Goal: Check status: Check status

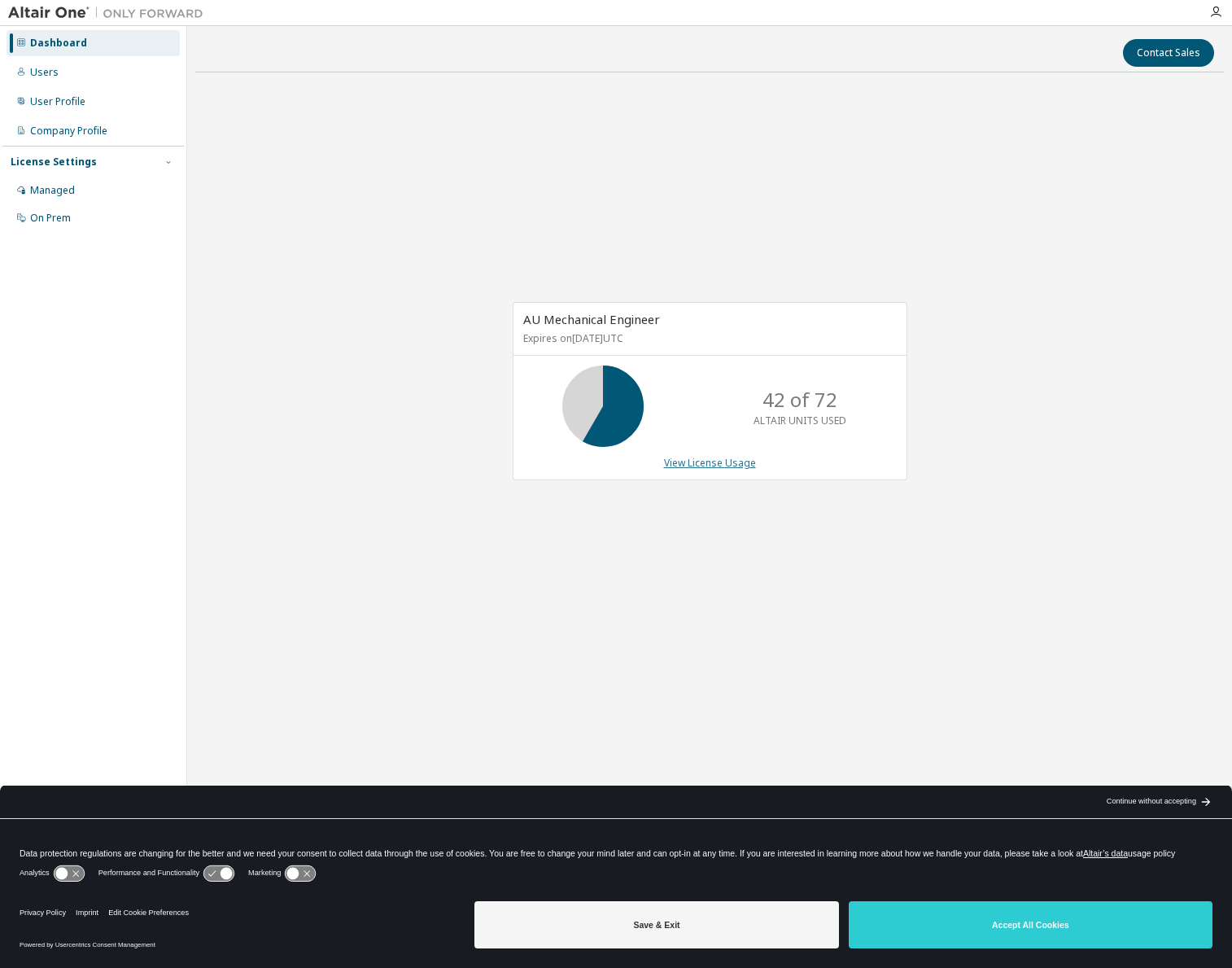
click at [722, 467] on link "View License Usage" at bounding box center [711, 462] width 92 height 14
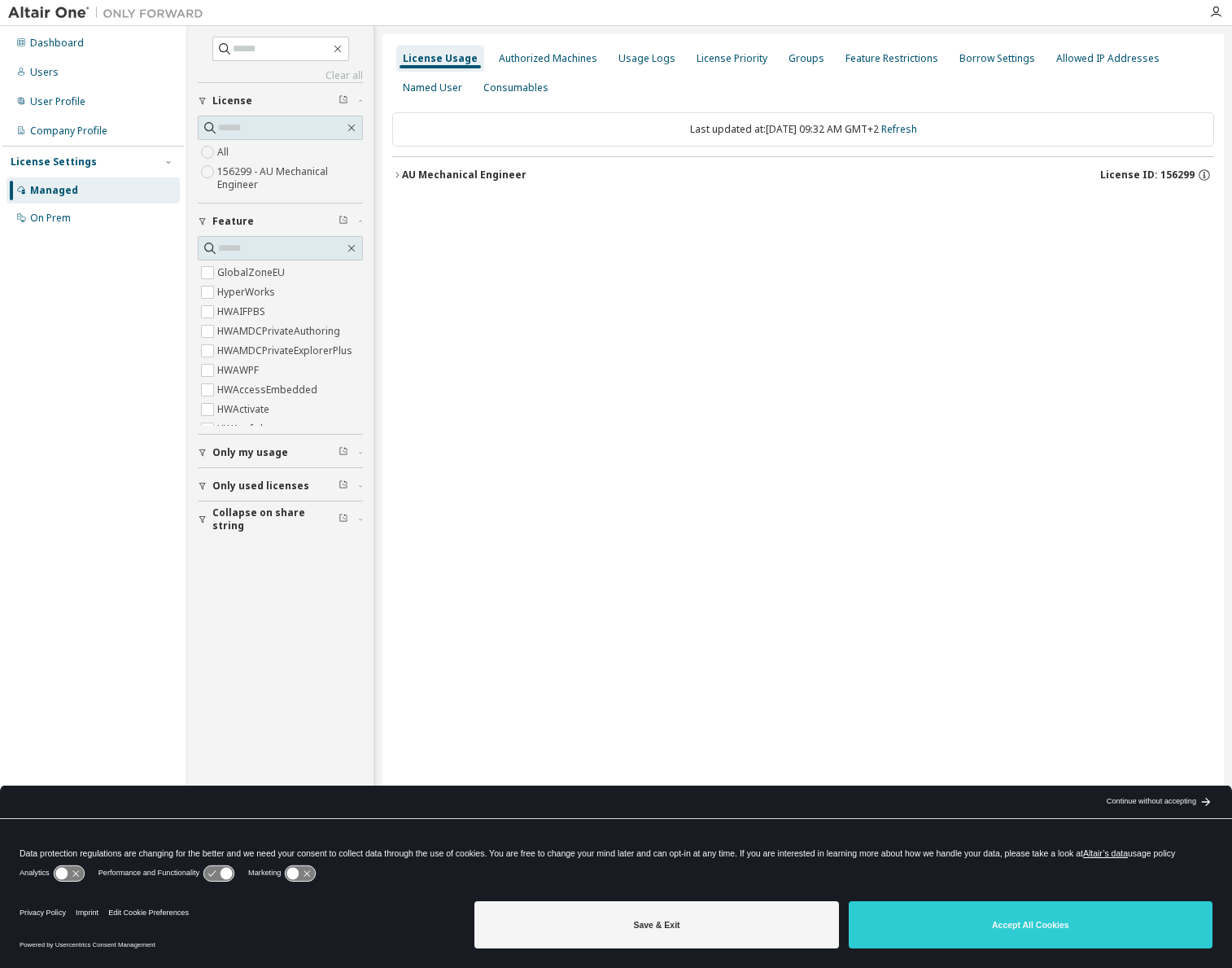
click at [405, 171] on div "AU Mechanical Engineer" at bounding box center [464, 175] width 124 height 13
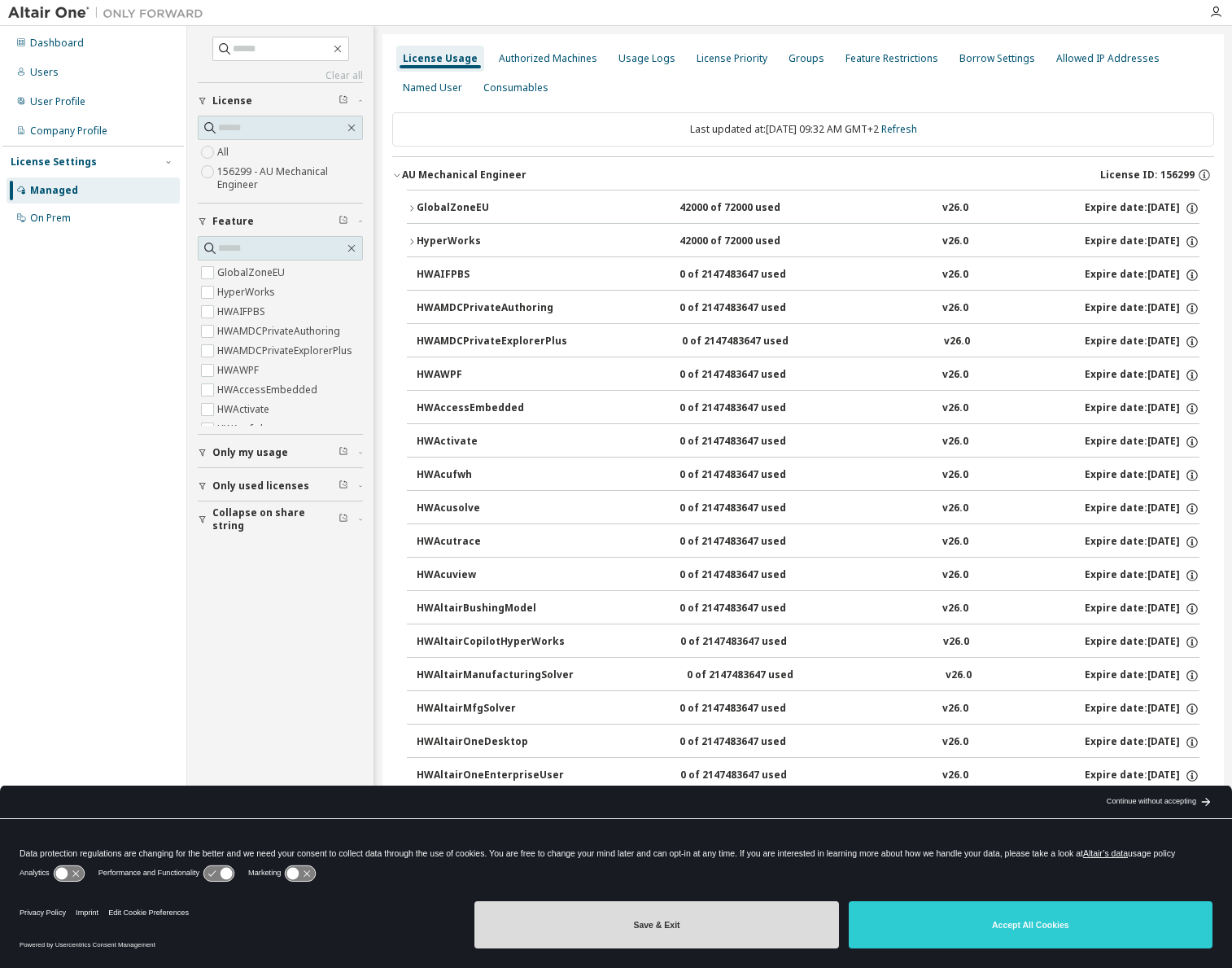
click at [666, 928] on button "Save & Exit" at bounding box center [656, 925] width 364 height 47
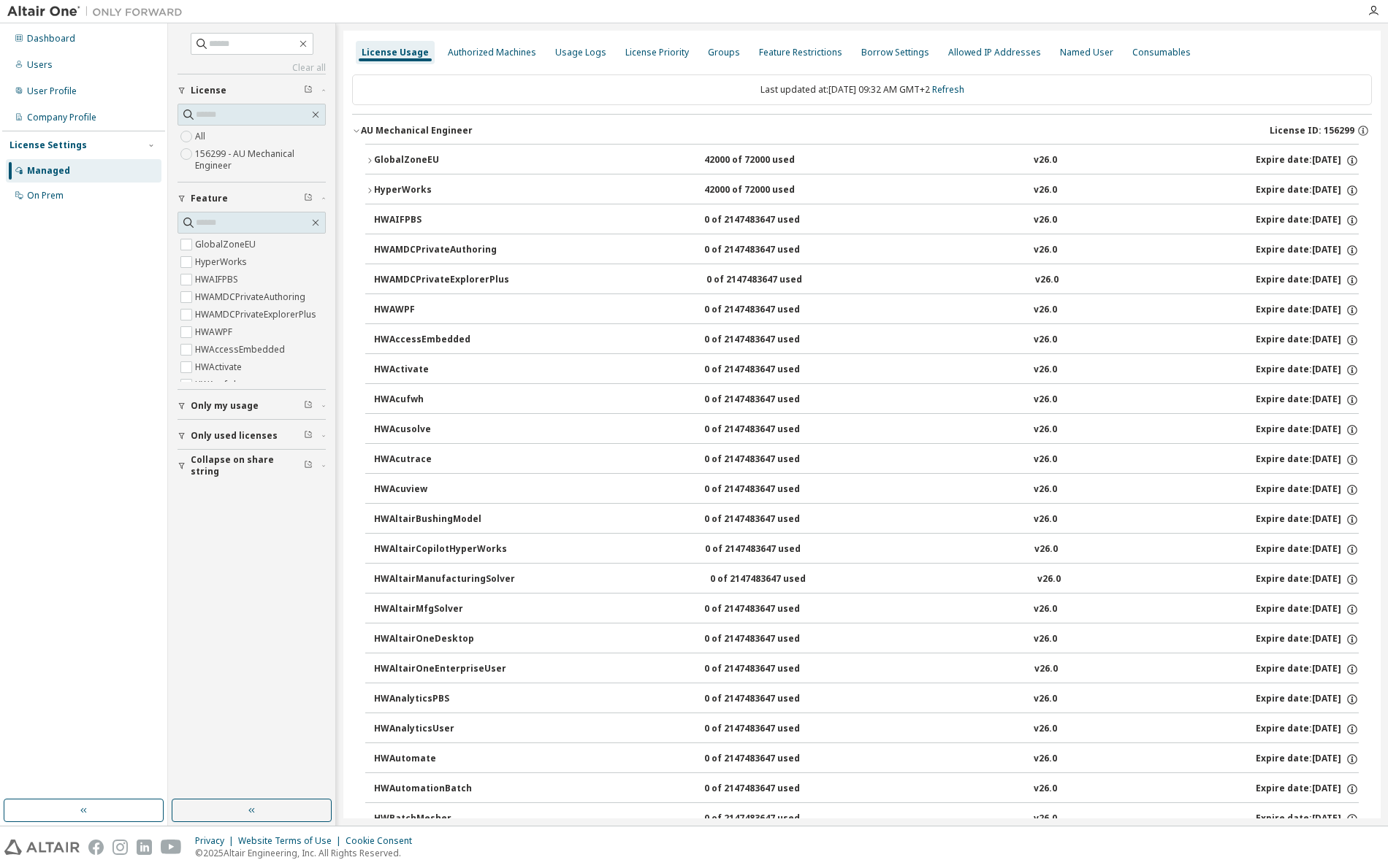
click at [366, 155] on button "GlobalZoneEU 42000 of 72000 used v26.0 Expire date: [DATE]" at bounding box center [862, 160] width 993 height 32
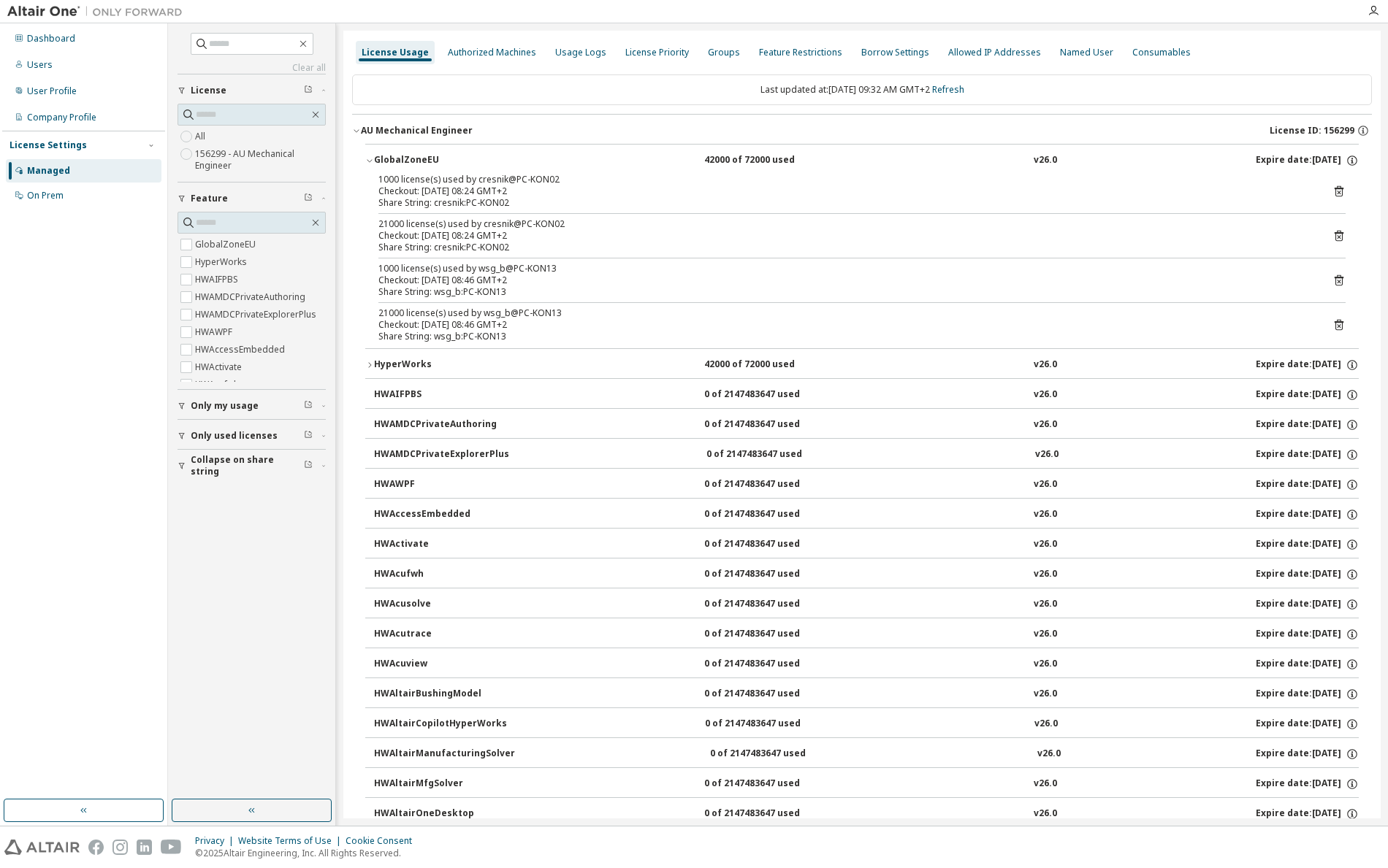
click at [371, 365] on icon "button" at bounding box center [369, 365] width 3 height 5
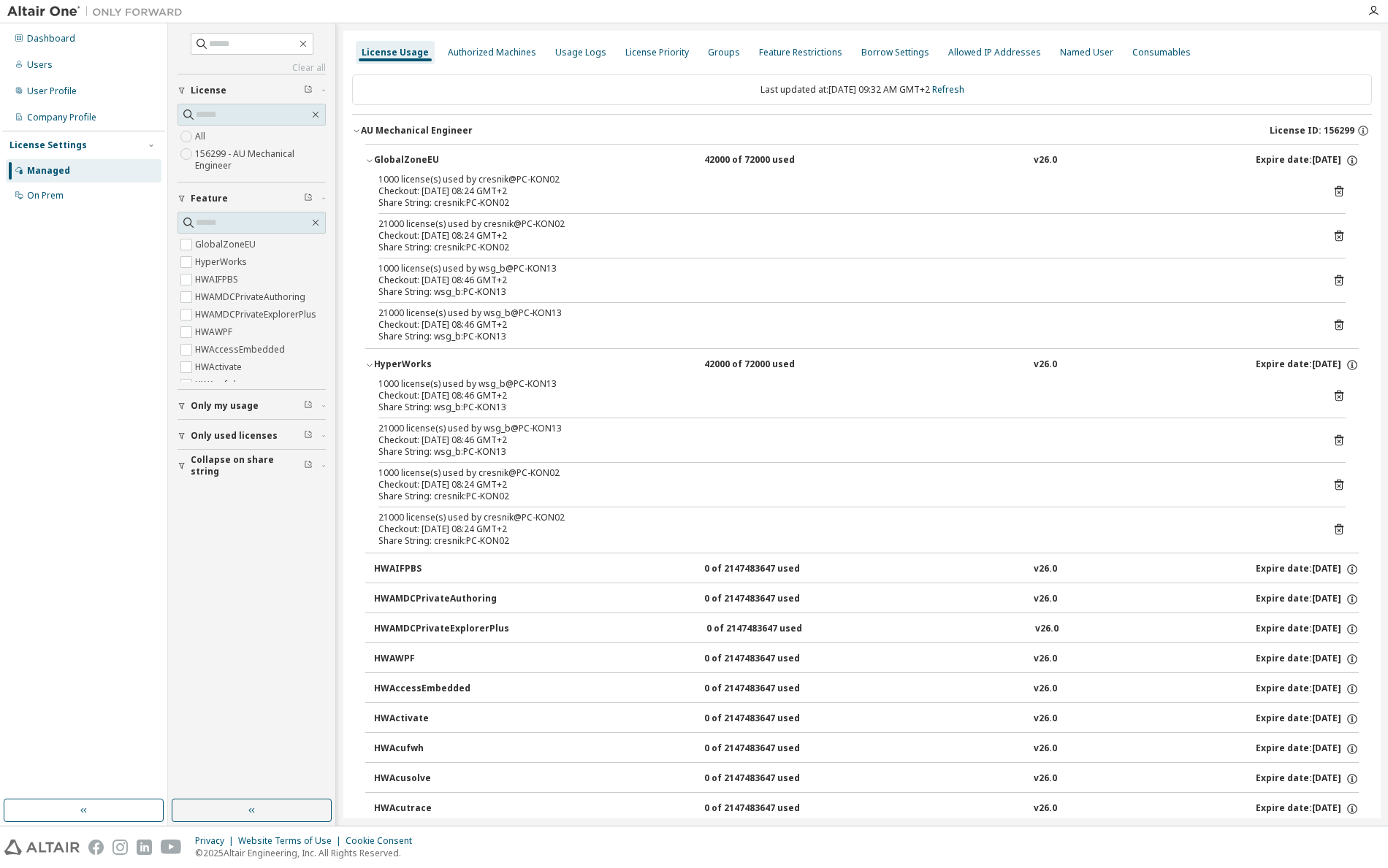
click at [371, 160] on icon "button" at bounding box center [369, 160] width 8 height 8
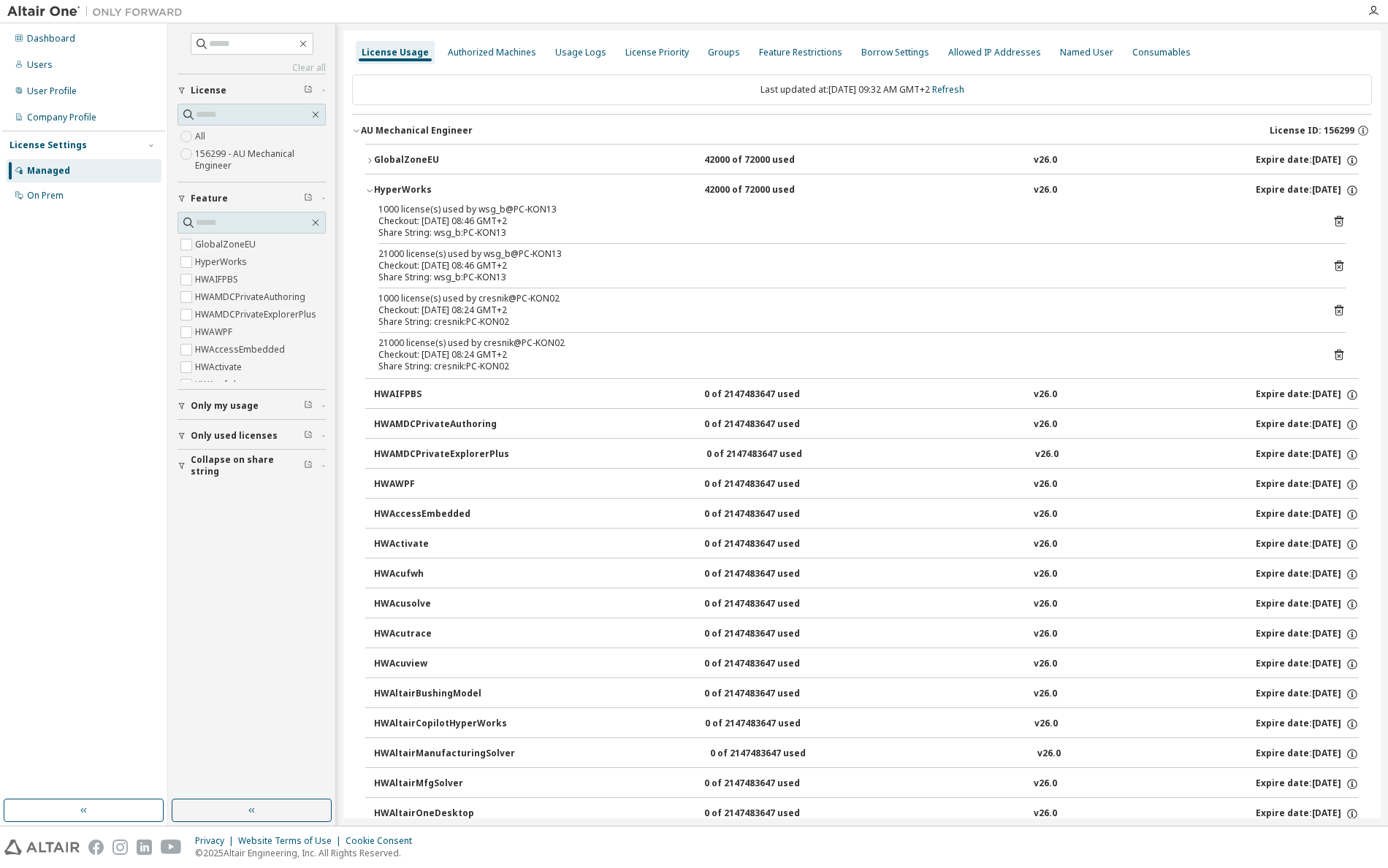
click at [371, 191] on icon "button" at bounding box center [369, 191] width 5 height 3
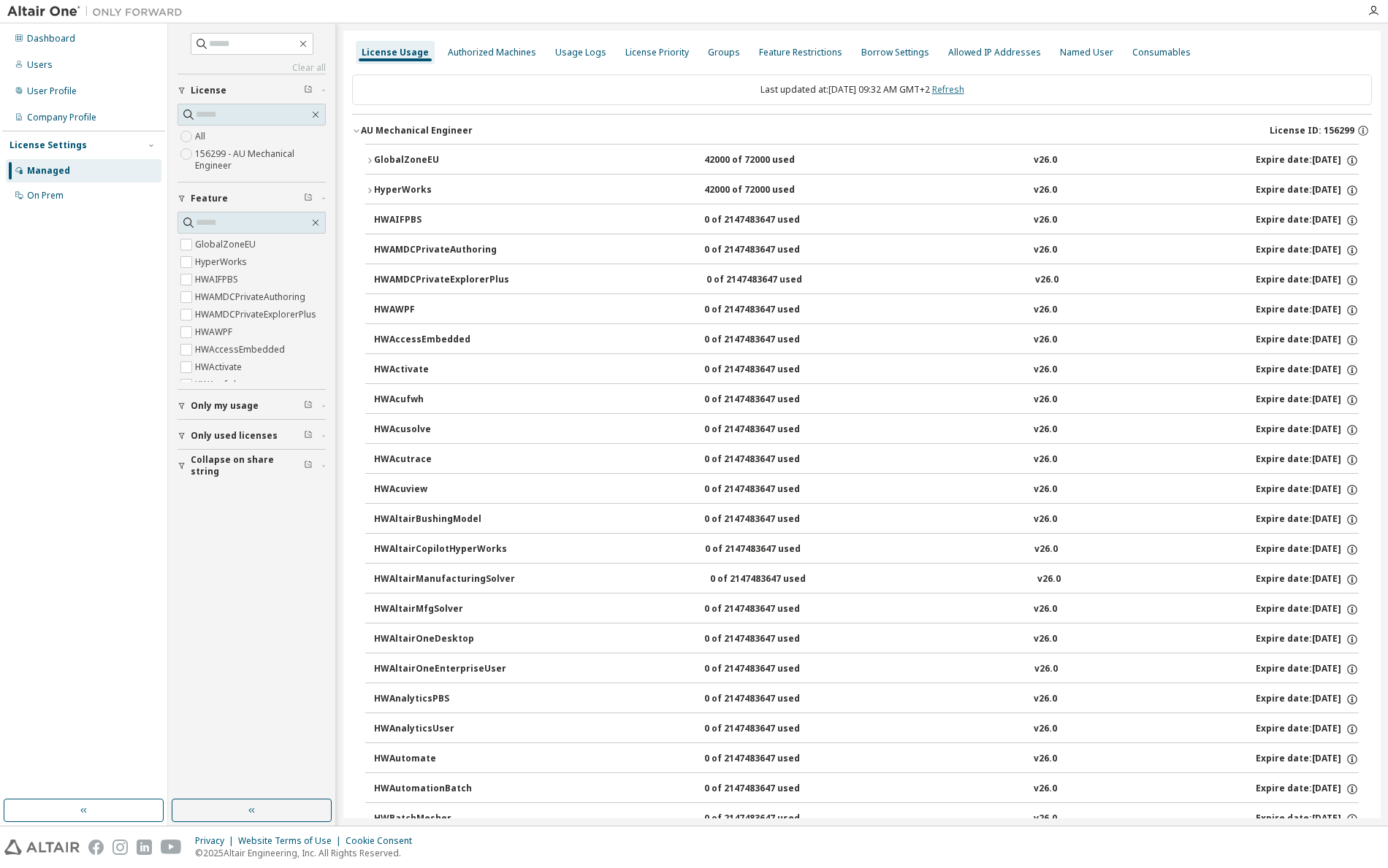
click at [957, 84] on link "Refresh" at bounding box center [949, 90] width 32 height 13
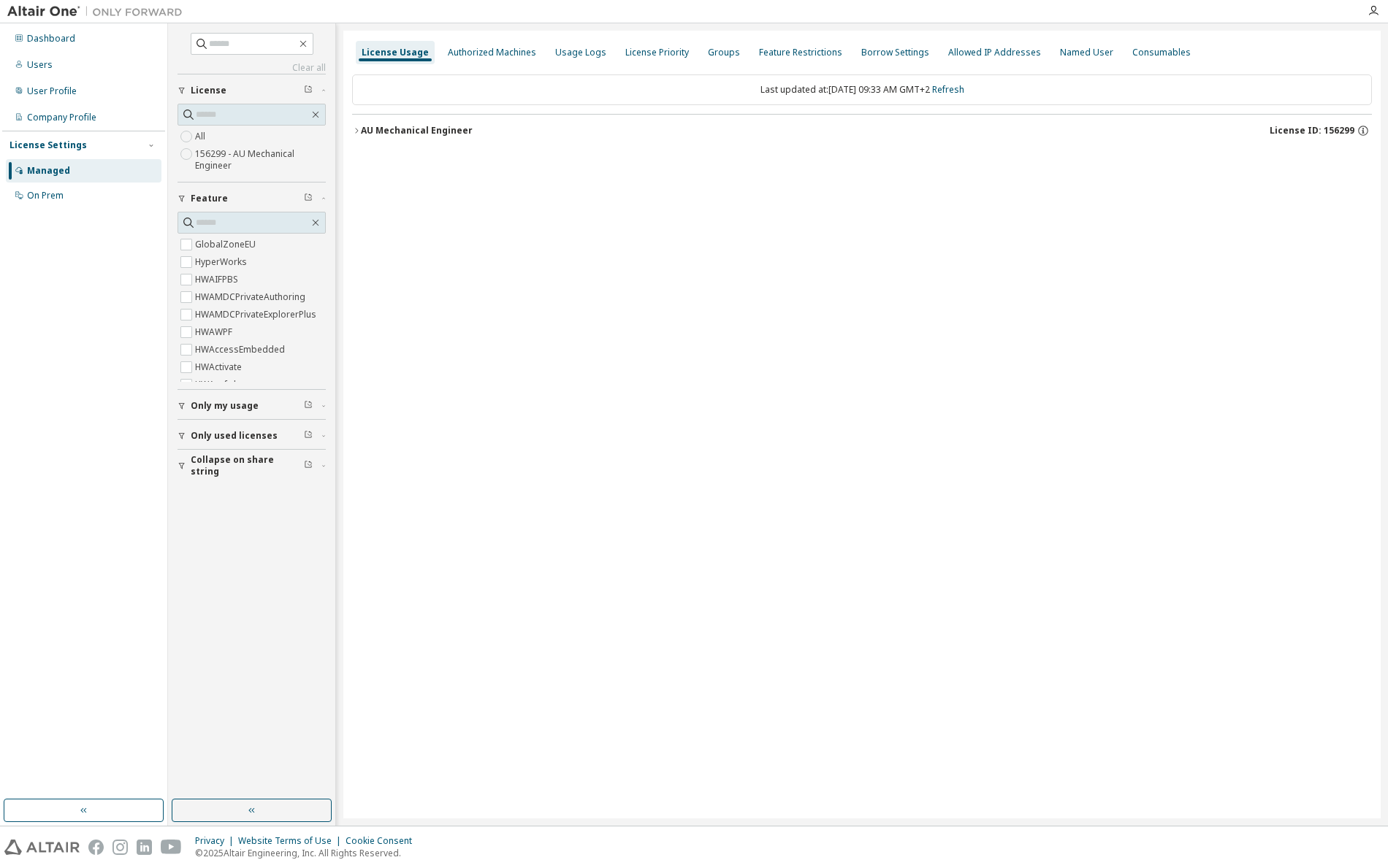
click at [358, 131] on icon "button" at bounding box center [356, 130] width 3 height 5
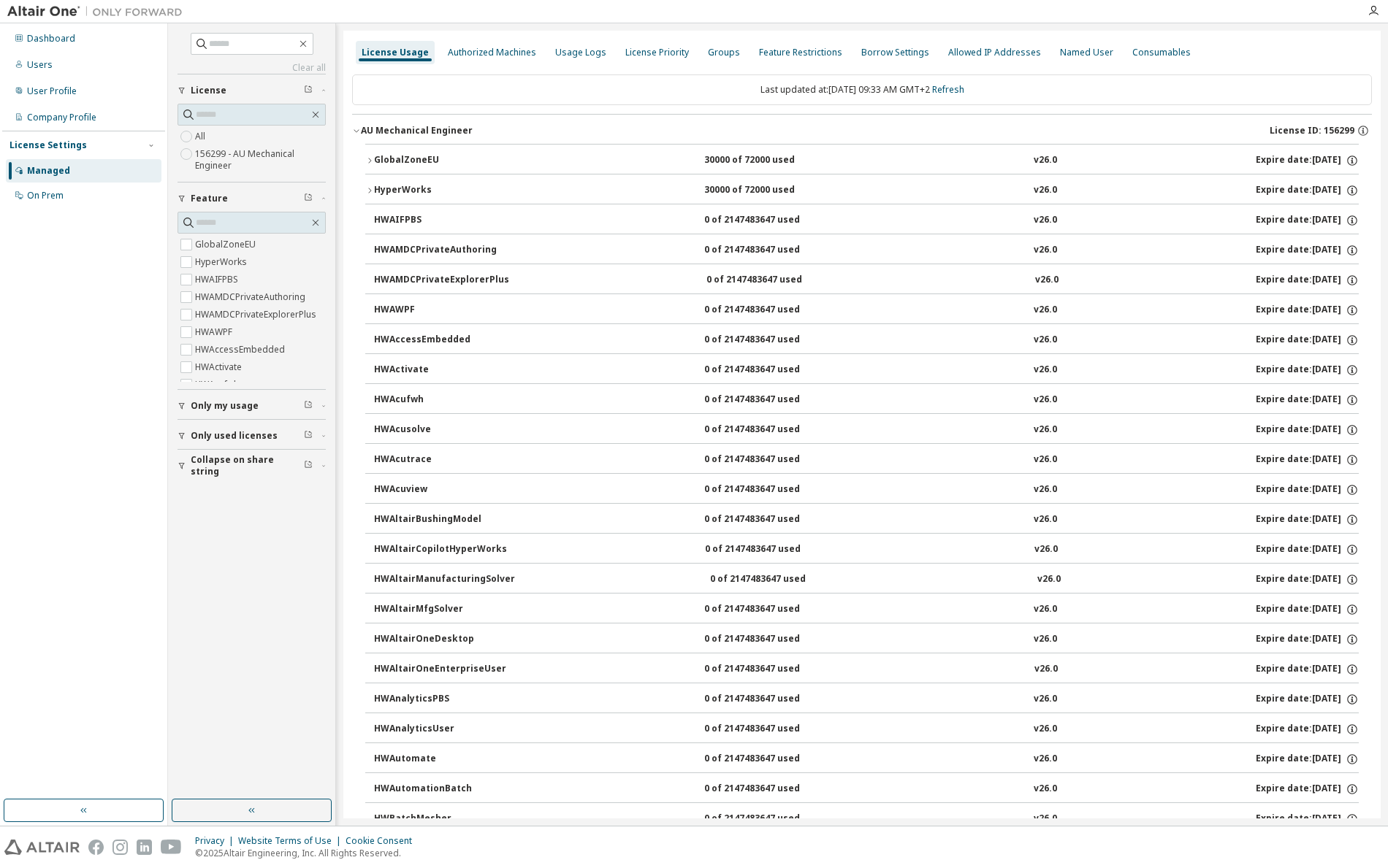
click at [371, 158] on icon "button" at bounding box center [369, 160] width 8 height 8
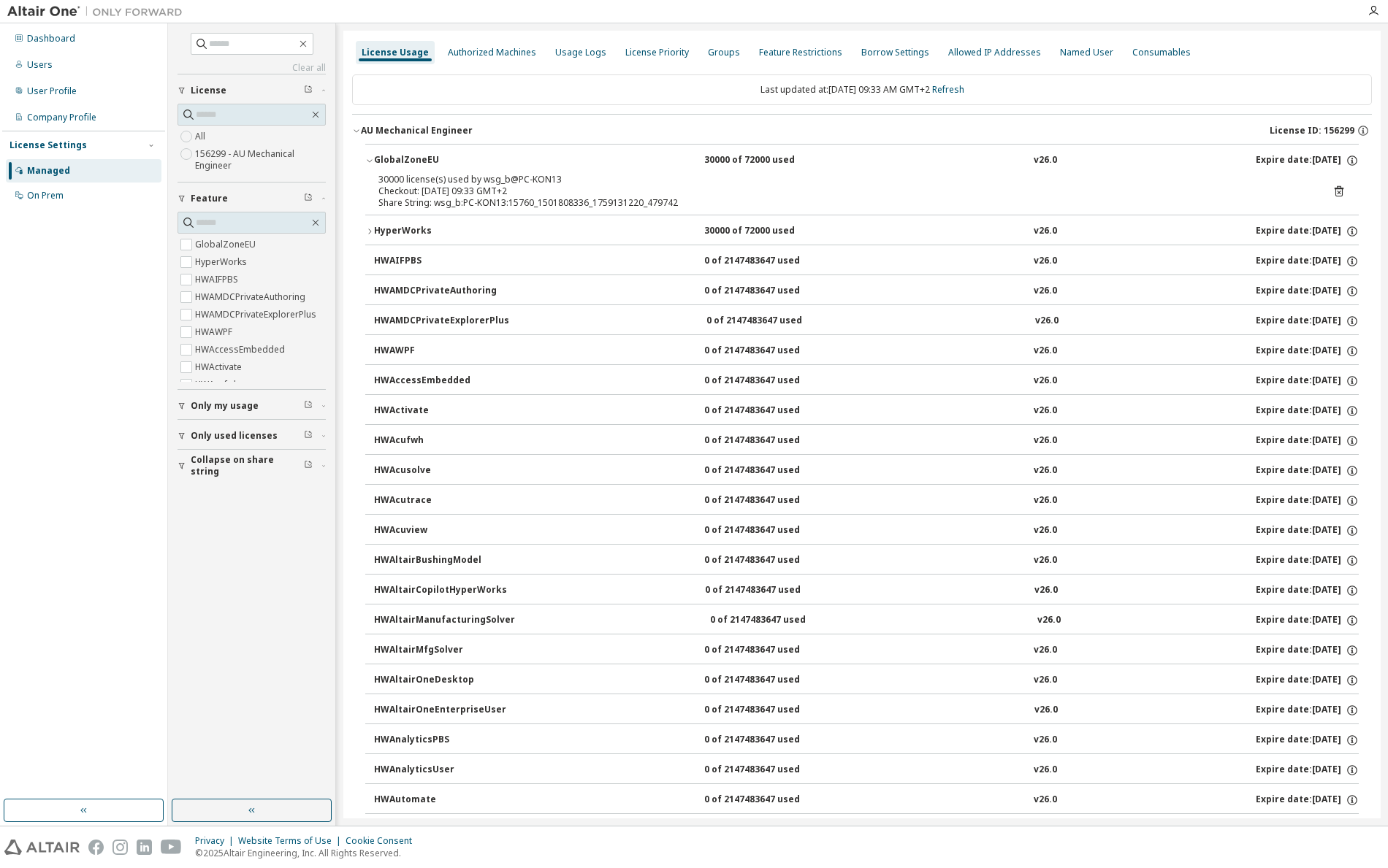
click at [371, 158] on icon "button" at bounding box center [369, 160] width 8 height 8
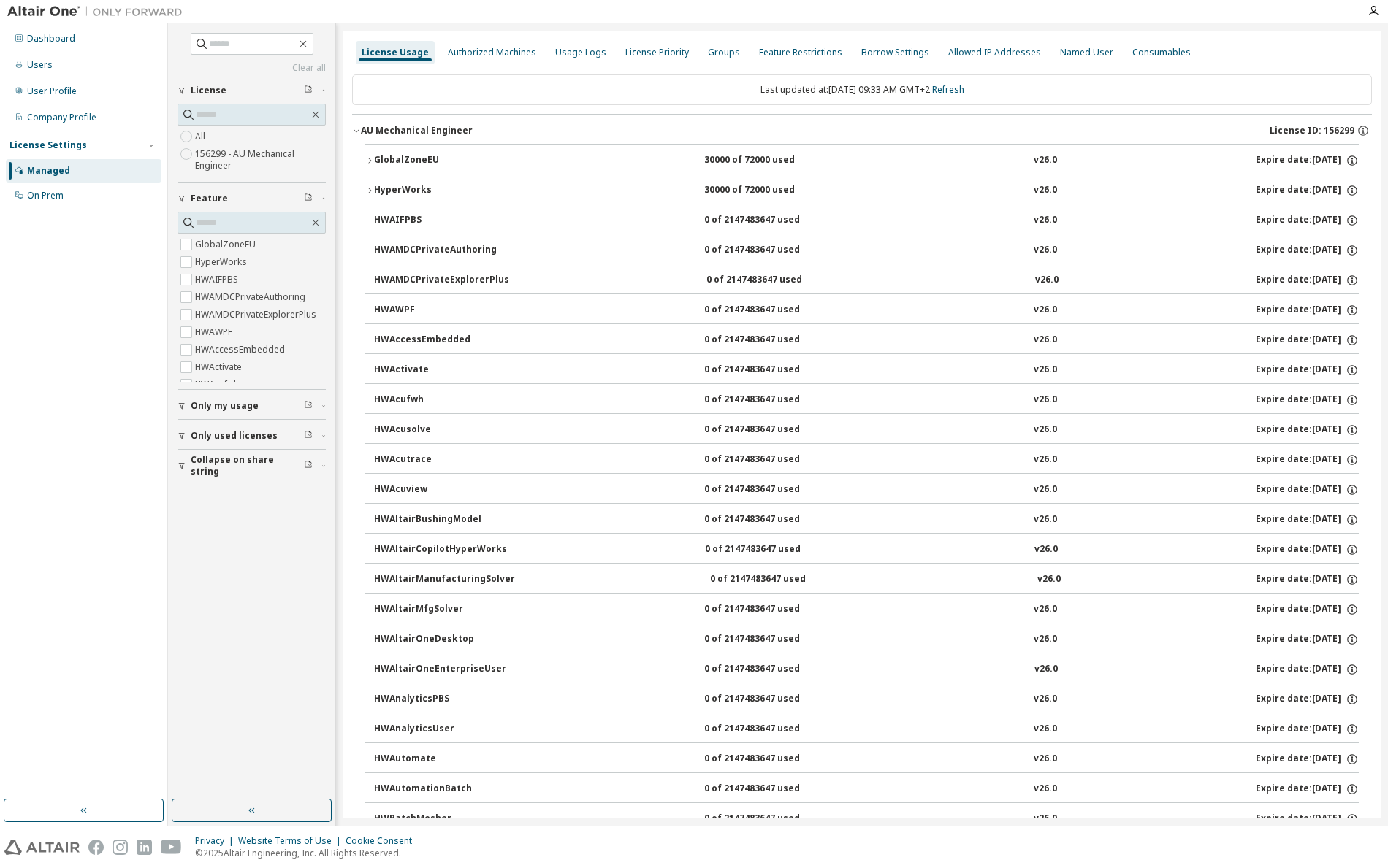
click at [371, 158] on icon "button" at bounding box center [369, 160] width 8 height 8
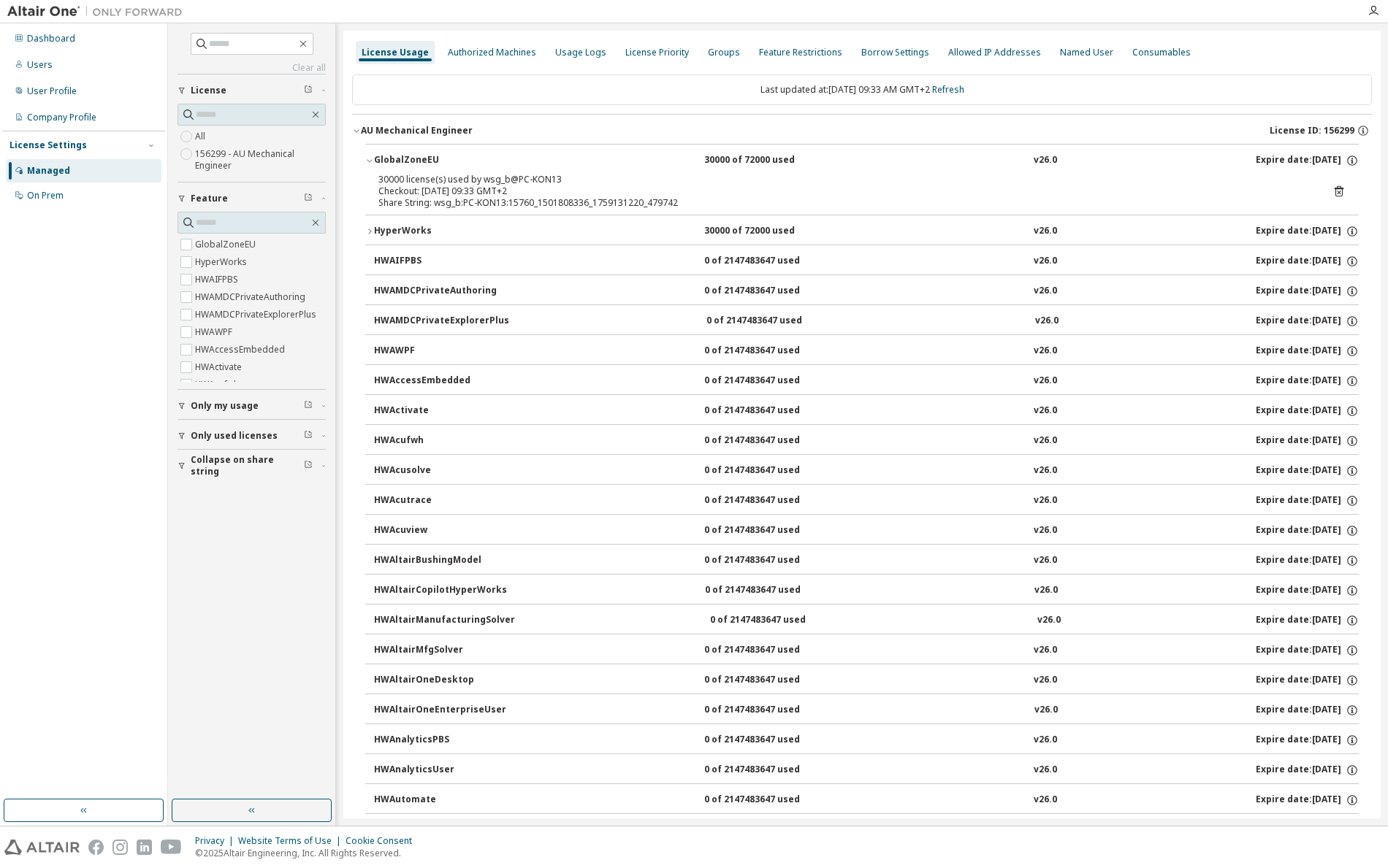
click at [370, 231] on icon "button" at bounding box center [369, 231] width 8 height 8
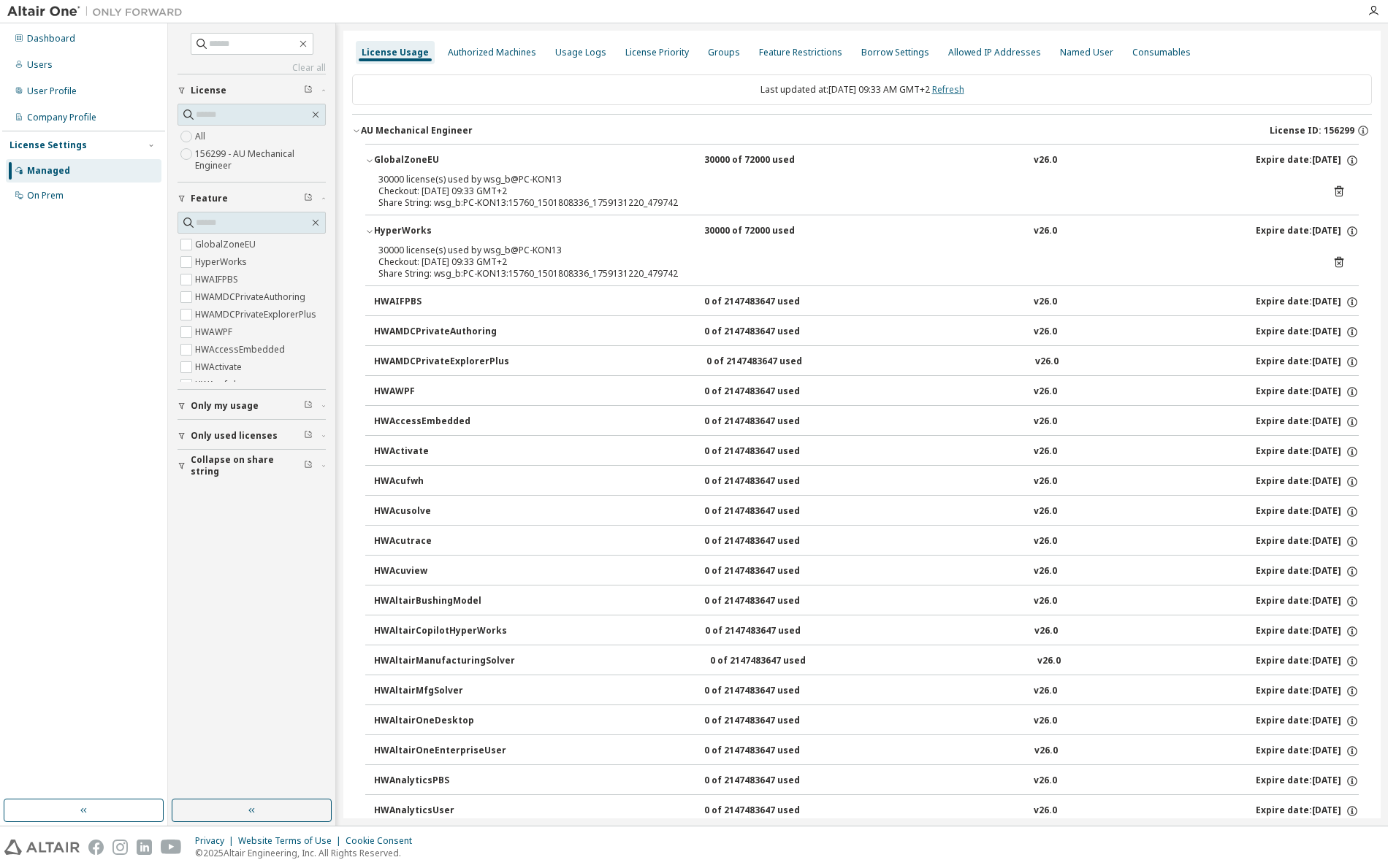
click at [965, 90] on link "Refresh" at bounding box center [949, 90] width 32 height 13
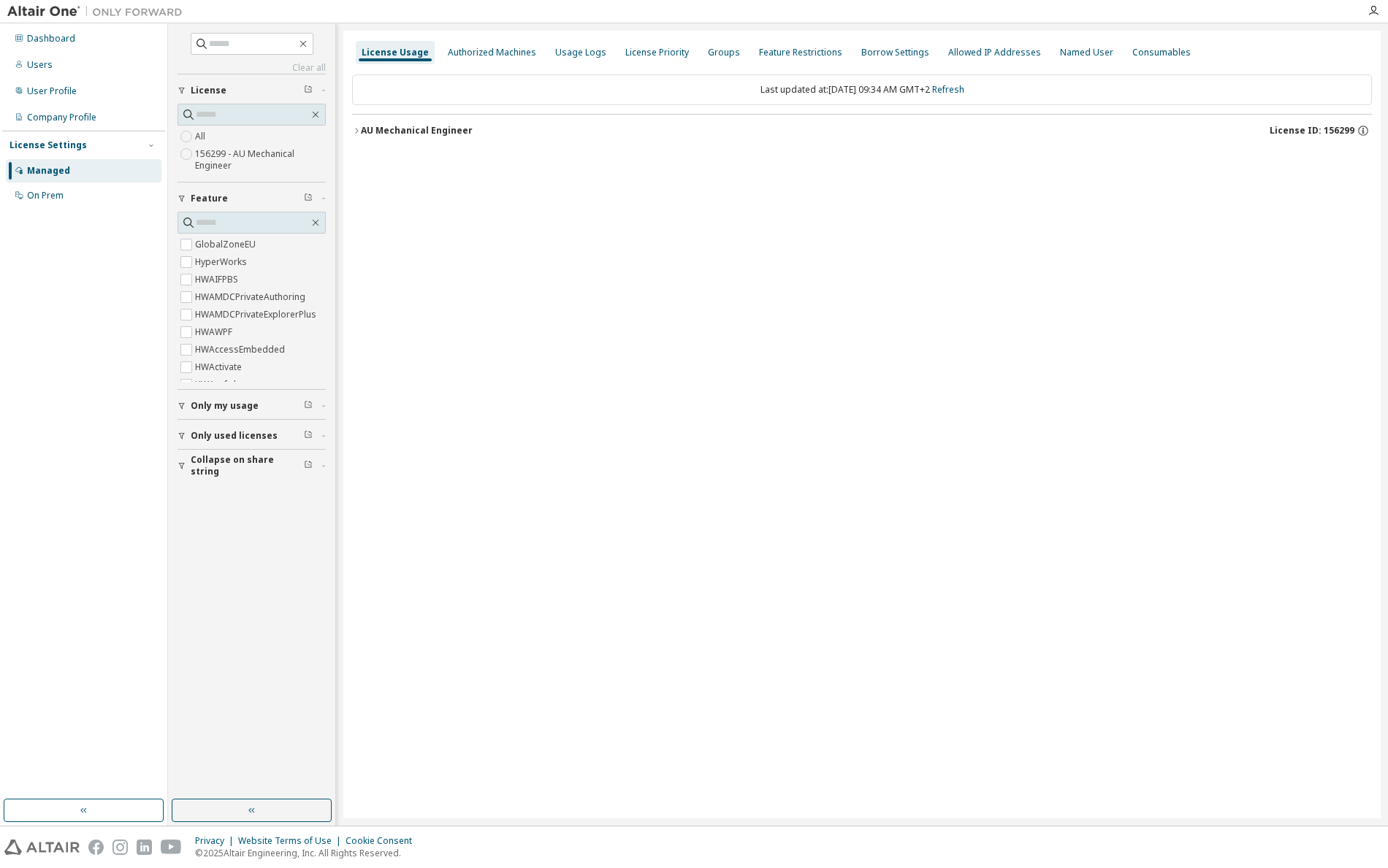
click at [356, 131] on icon "button" at bounding box center [357, 131] width 8 height 8
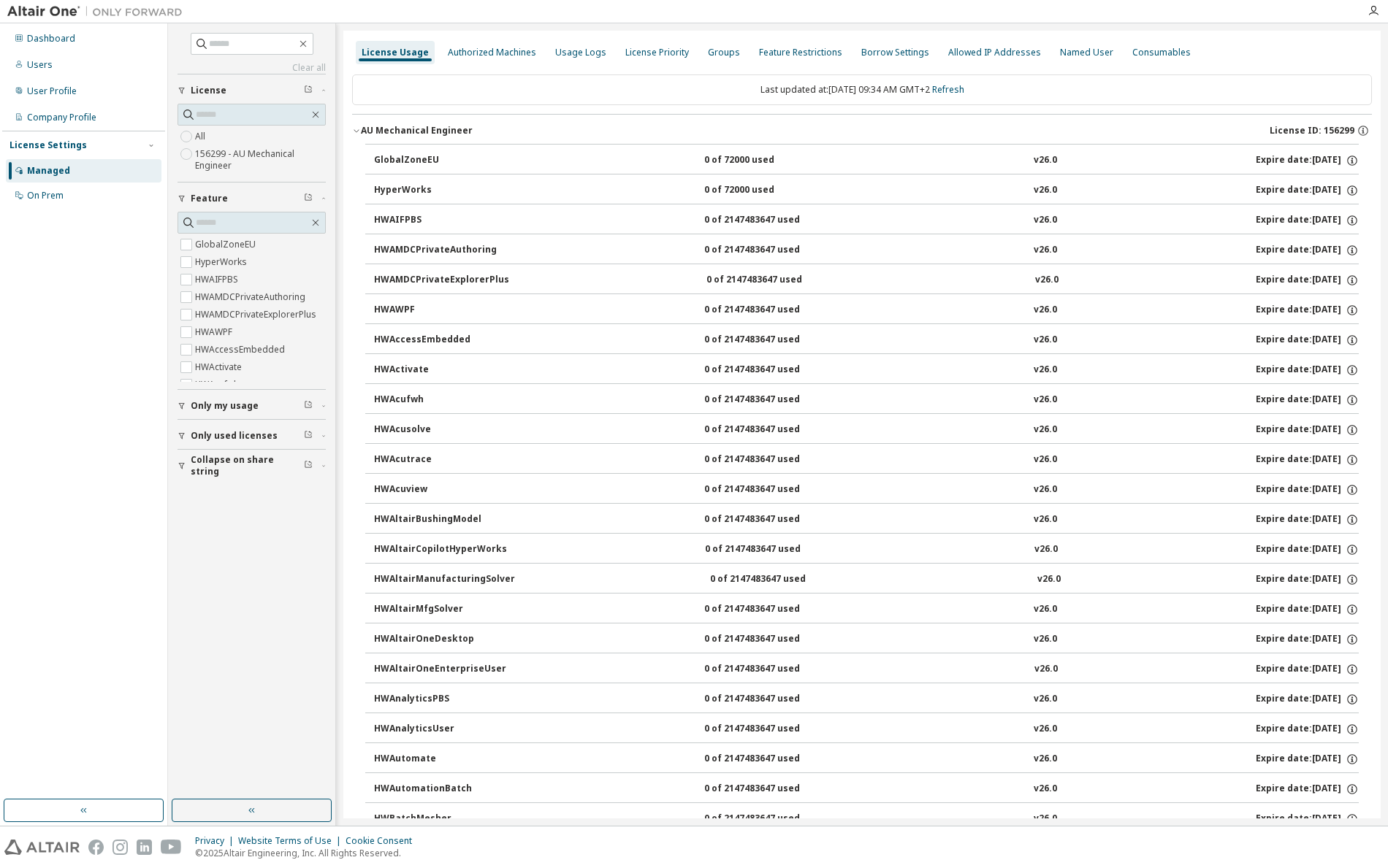
click at [358, 131] on icon "button" at bounding box center [357, 131] width 5 height 3
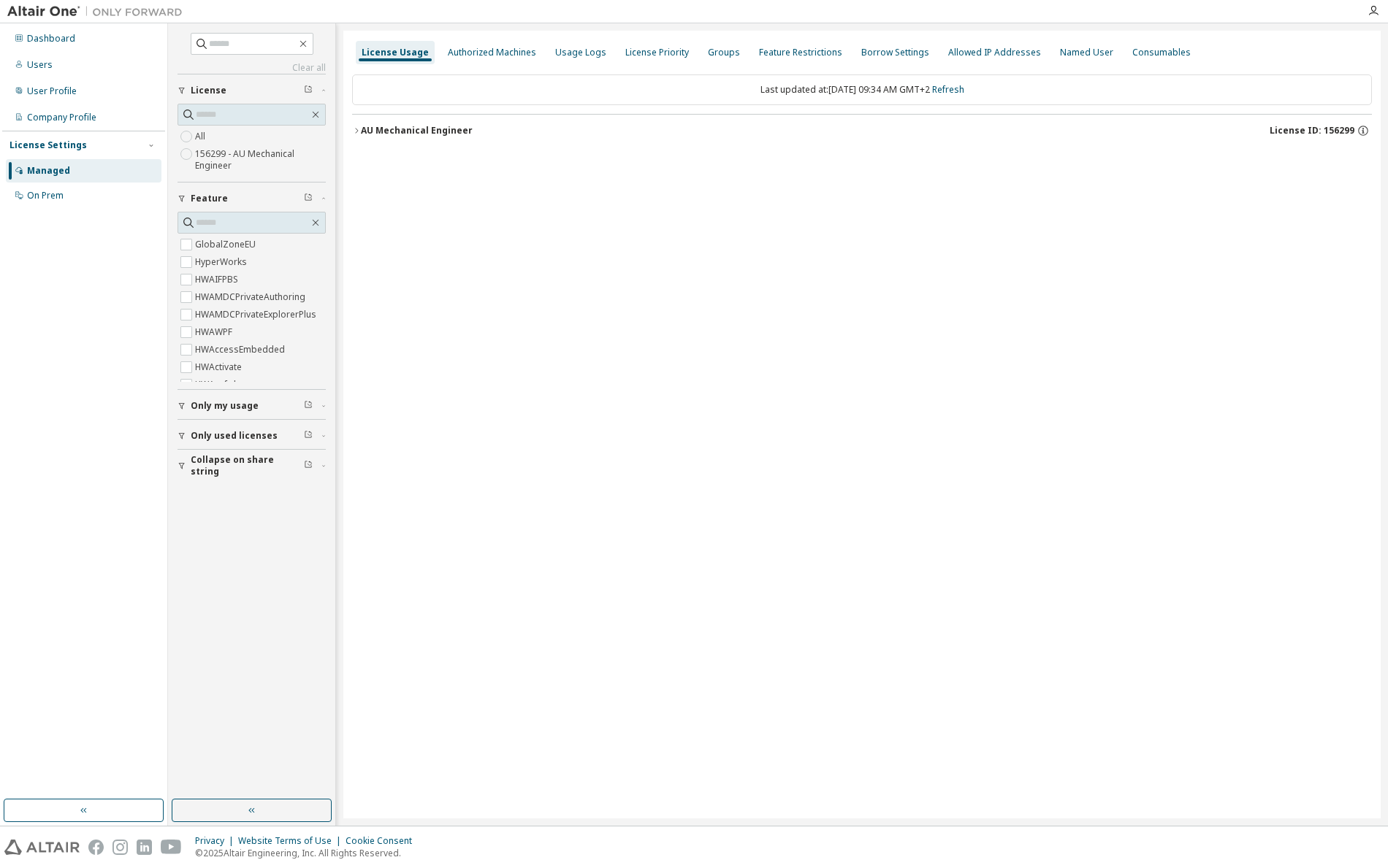
click at [358, 131] on icon "button" at bounding box center [356, 130] width 3 height 5
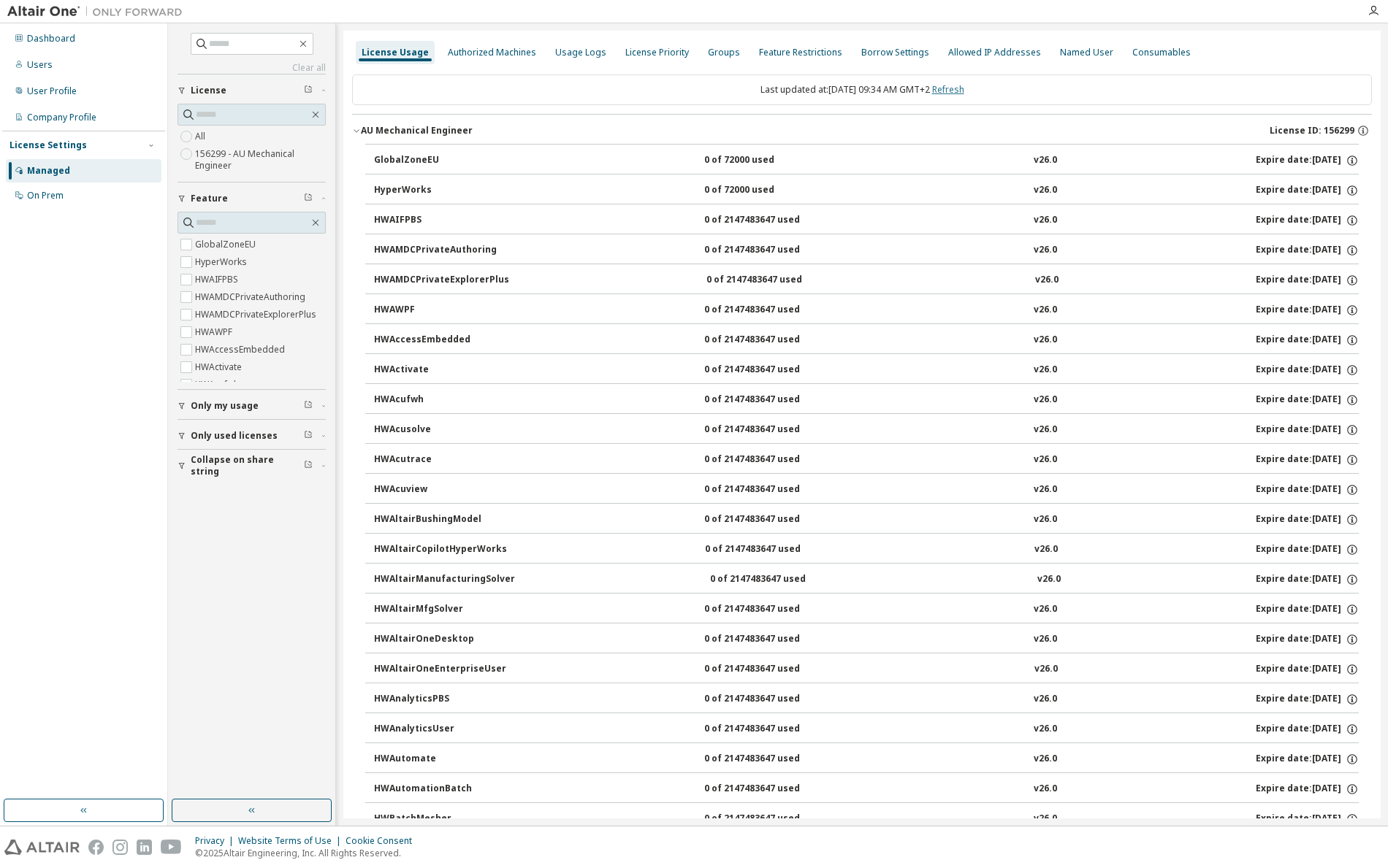
click at [963, 90] on link "Refresh" at bounding box center [949, 90] width 32 height 13
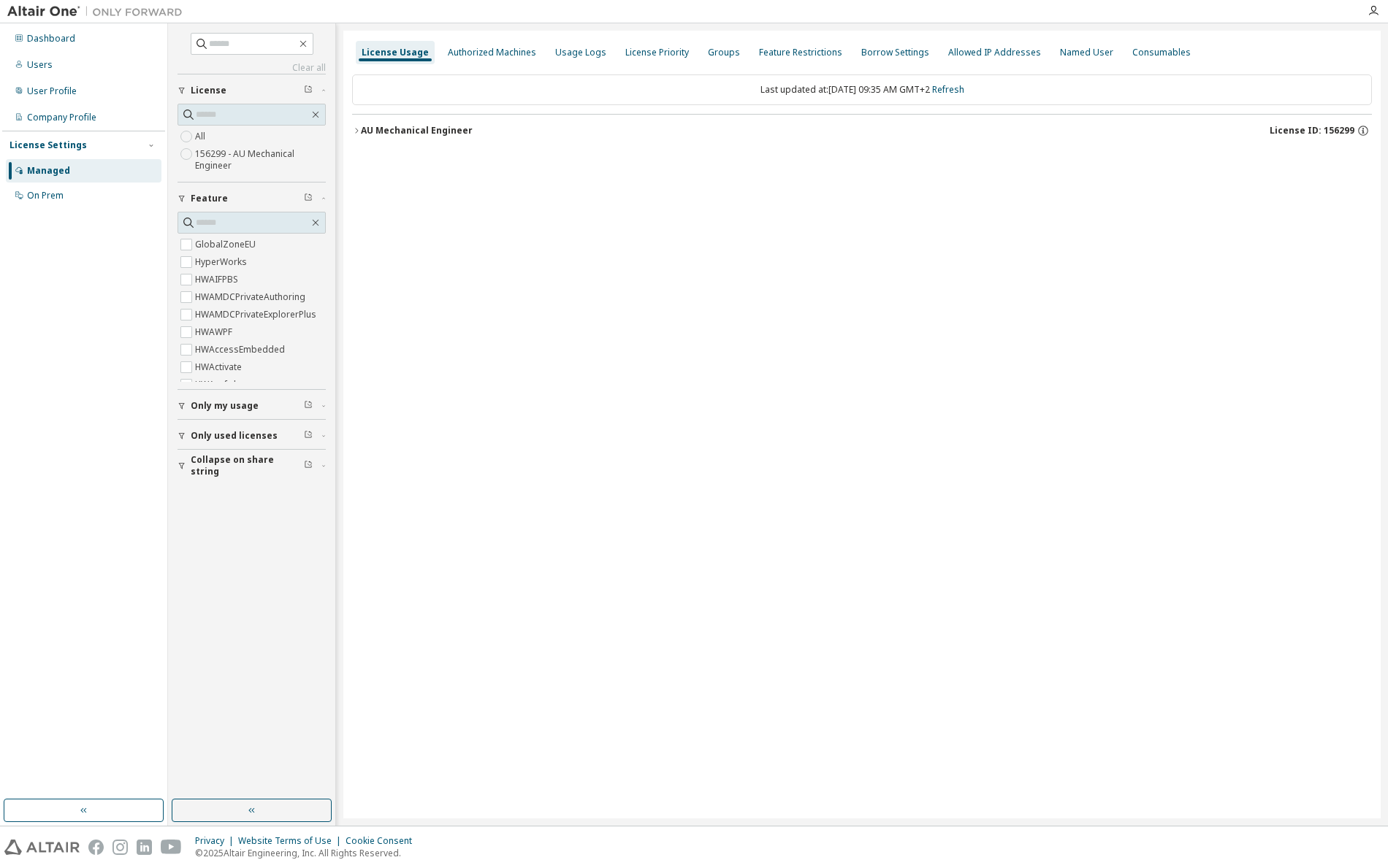
click at [357, 131] on icon "button" at bounding box center [357, 131] width 8 height 8
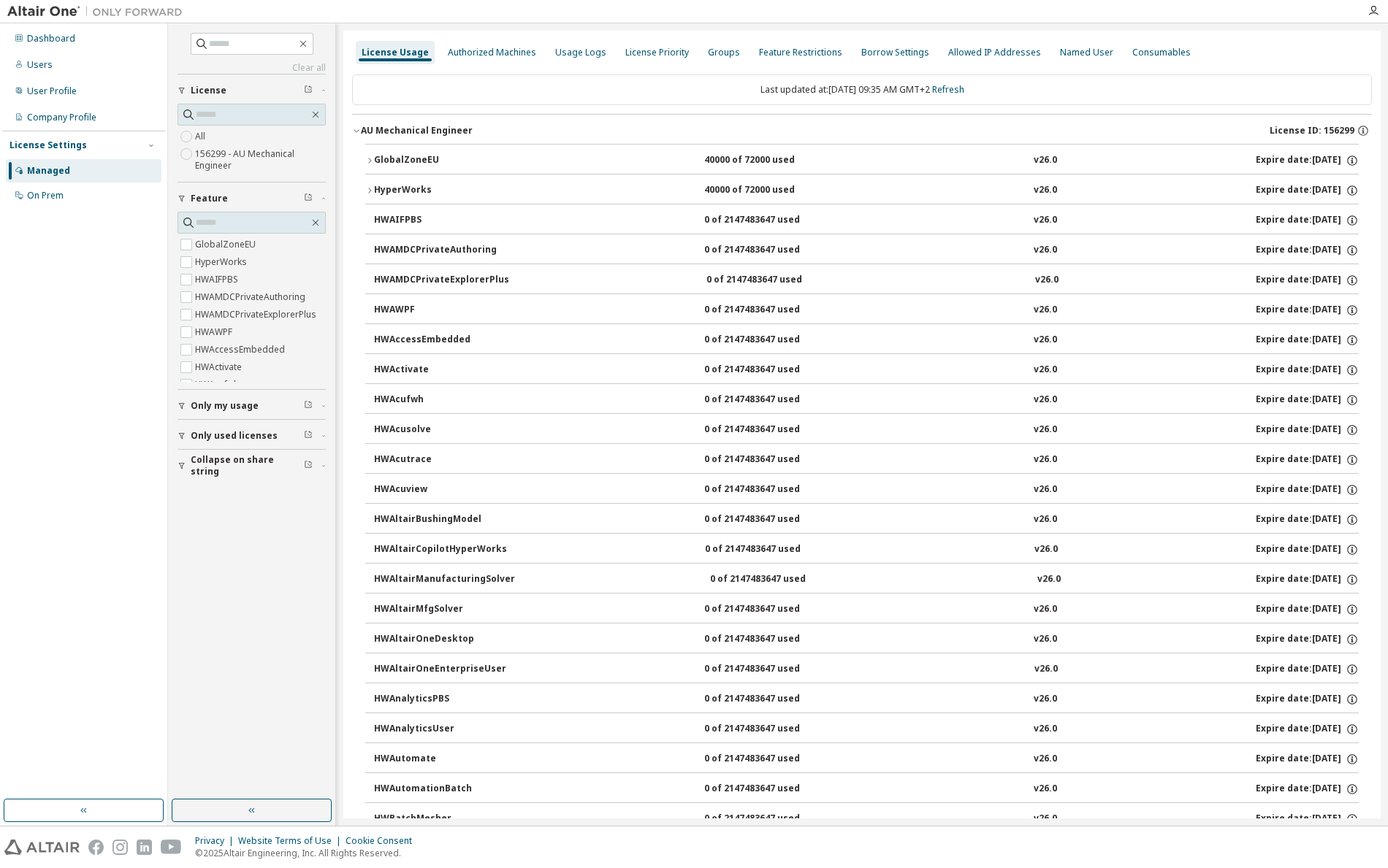
click at [374, 164] on div "GlobalZoneEU" at bounding box center [440, 160] width 132 height 14
